Goal: Information Seeking & Learning: Learn about a topic

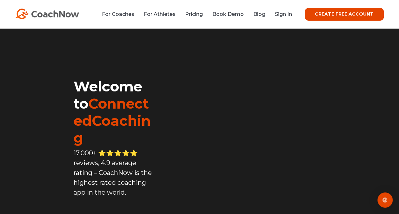
click at [334, 19] on link "CREATE FREE ACCOUNT" at bounding box center [344, 14] width 79 height 13
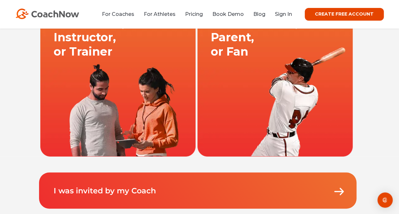
scroll to position [69, 0]
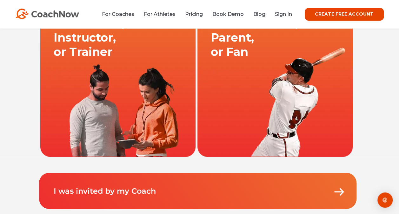
click at [210, 88] on link at bounding box center [275, 79] width 157 height 156
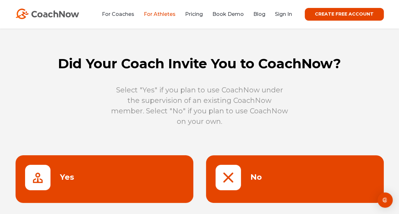
click at [223, 173] on link at bounding box center [295, 179] width 178 height 48
click at [239, 14] on link "Book Demo" at bounding box center [227, 14] width 31 height 6
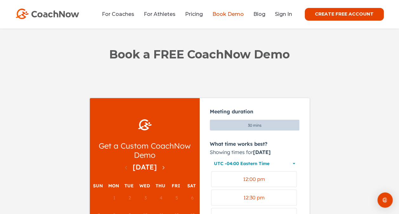
click at [166, 10] on li "For Athletes" at bounding box center [159, 14] width 41 height 8
click at [166, 13] on link "For Athletes" at bounding box center [160, 14] width 32 height 6
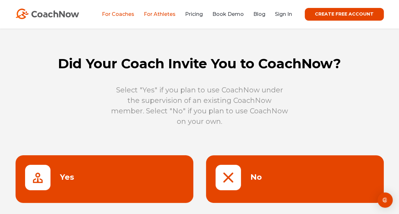
click at [134, 16] on link "For Coaches" at bounding box center [118, 14] width 32 height 6
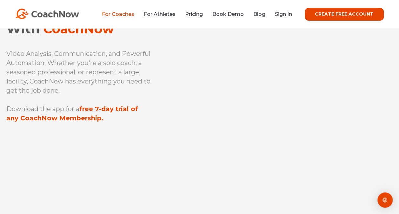
scroll to position [61, 0]
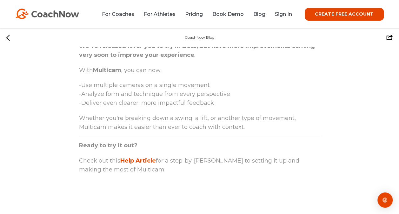
scroll to position [931, 0]
